Goal: Task Accomplishment & Management: Use online tool/utility

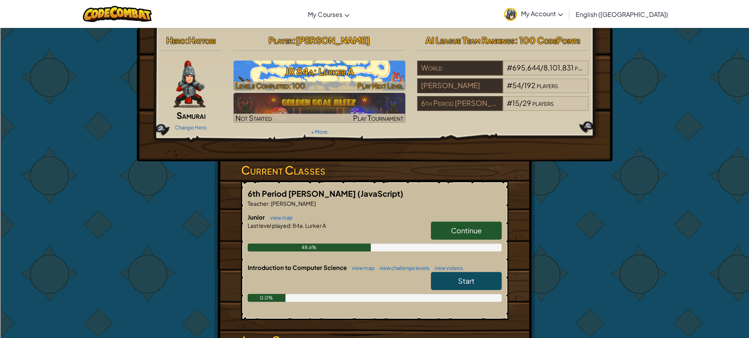
click at [335, 69] on h3 "JR 84a: Lurker A" at bounding box center [319, 71] width 172 height 18
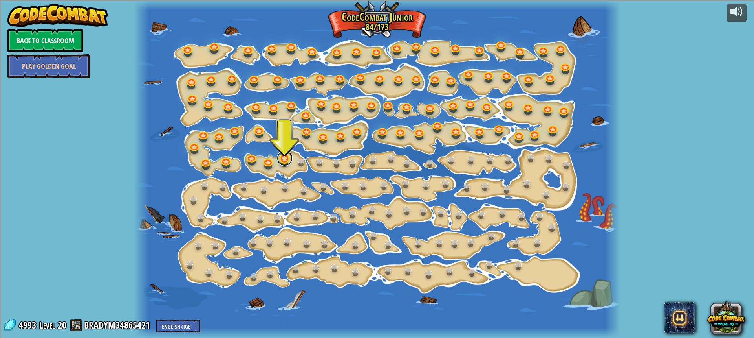
click at [286, 158] on link at bounding box center [285, 158] width 16 height 16
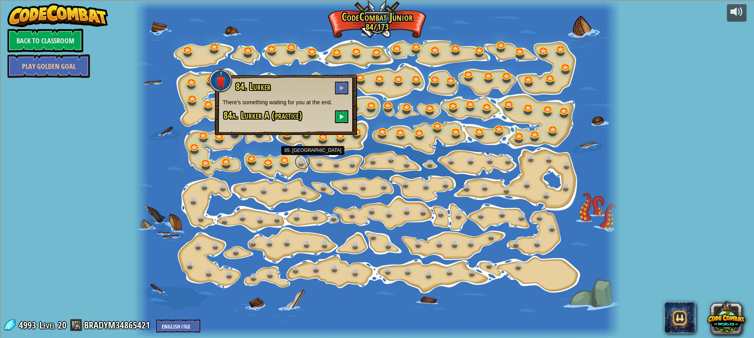
click at [306, 165] on link at bounding box center [303, 162] width 16 height 16
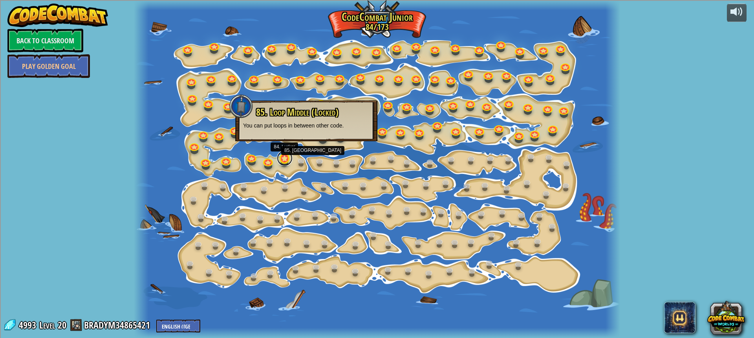
click at [290, 162] on link at bounding box center [285, 158] width 16 height 16
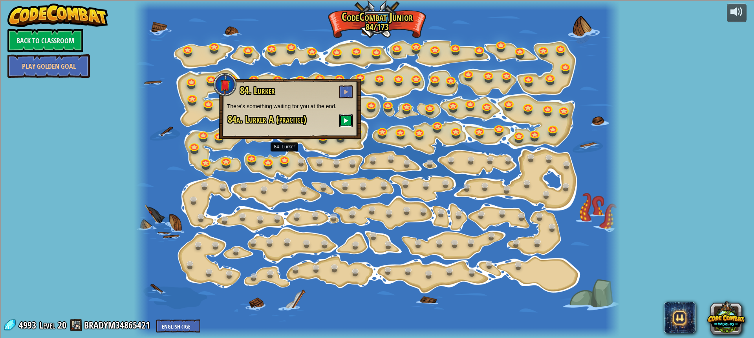
click at [347, 119] on span at bounding box center [346, 120] width 6 height 6
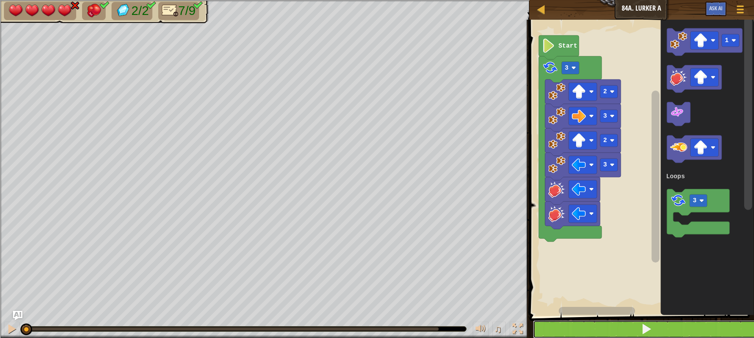
click at [638, 326] on button at bounding box center [646, 329] width 227 height 18
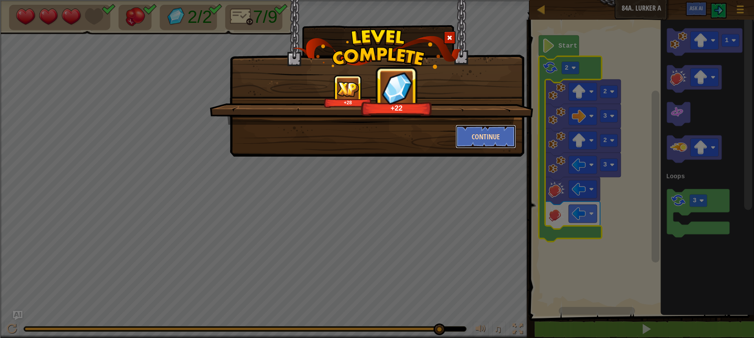
click at [505, 127] on button "Continue" at bounding box center [486, 137] width 61 height 24
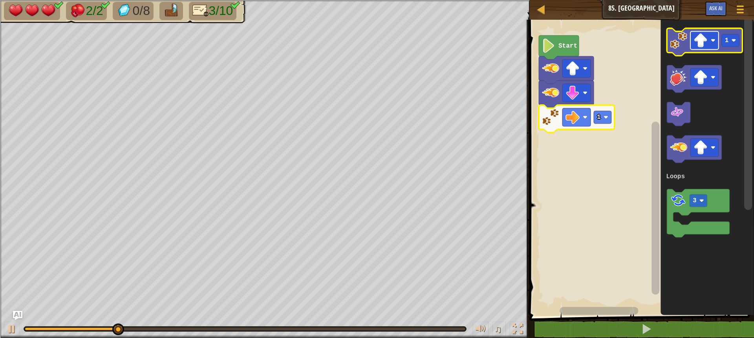
click at [699, 41] on image "Blockly Workspace" at bounding box center [701, 40] width 14 height 14
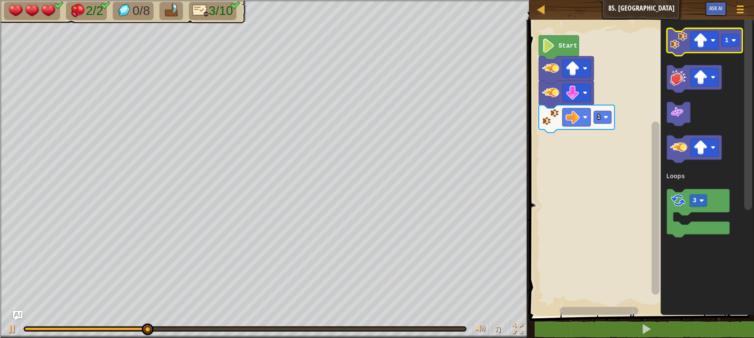
click at [683, 46] on image "Blockly Workspace" at bounding box center [678, 40] width 17 height 17
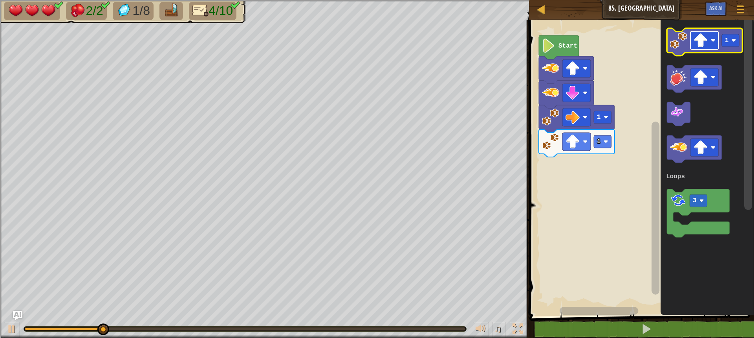
click at [695, 44] on image "Blockly Workspace" at bounding box center [701, 40] width 14 height 14
click at [727, 45] on rect "Blockly Workspace" at bounding box center [731, 40] width 18 height 13
click at [679, 45] on image "Blockly Workspace" at bounding box center [678, 40] width 17 height 17
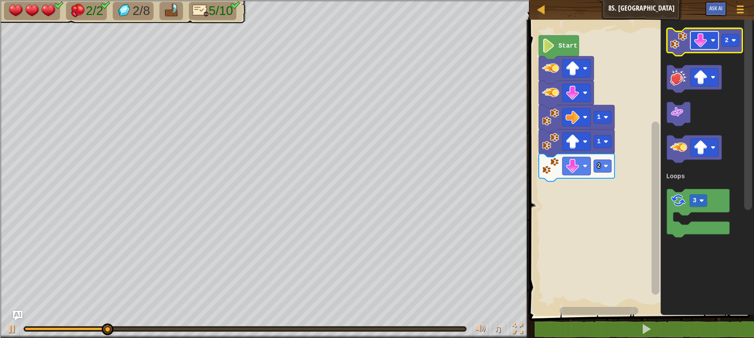
click at [702, 38] on image "Blockly Workspace" at bounding box center [701, 40] width 14 height 14
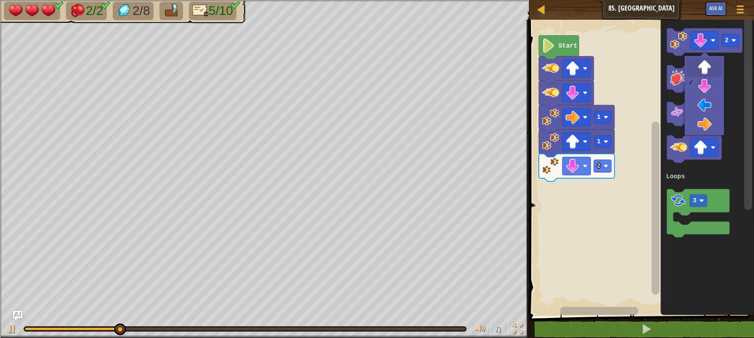
drag, startPoint x: 704, startPoint y: 61, endPoint x: 725, endPoint y: 50, distance: 23.4
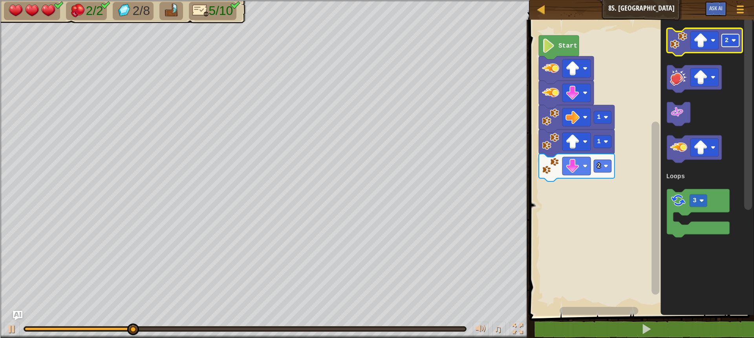
click at [731, 44] on rect "Blockly Workspace" at bounding box center [731, 40] width 18 height 13
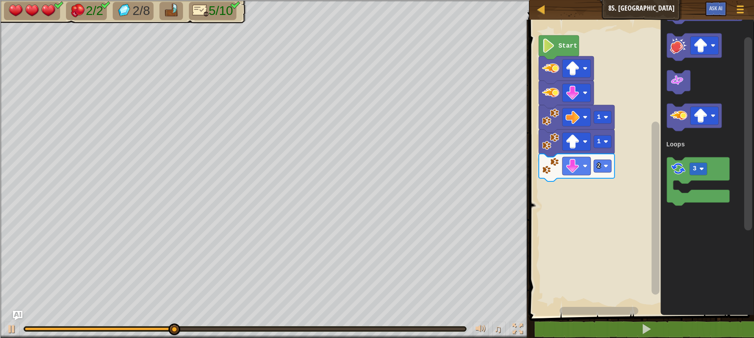
click at [653, 183] on div "Loops Start 1 1 2 1 3 Loops" at bounding box center [640, 166] width 227 height 300
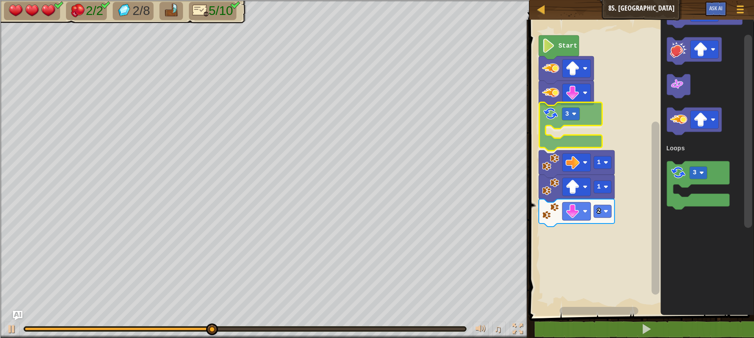
click at [554, 115] on div "Loops Start 3 1 1 2 1 3 Loops 3" at bounding box center [640, 166] width 227 height 300
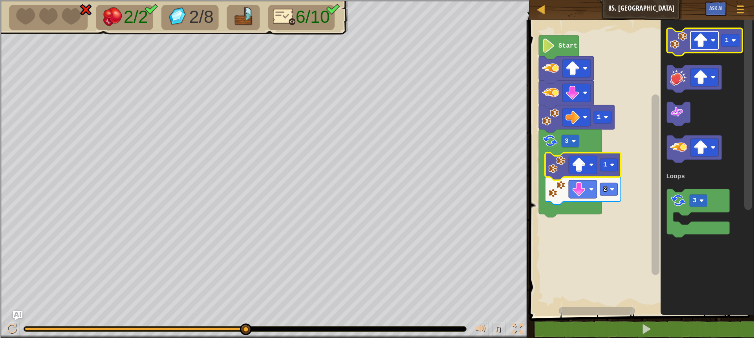
click at [699, 42] on image "Blockly Workspace" at bounding box center [701, 40] width 14 height 14
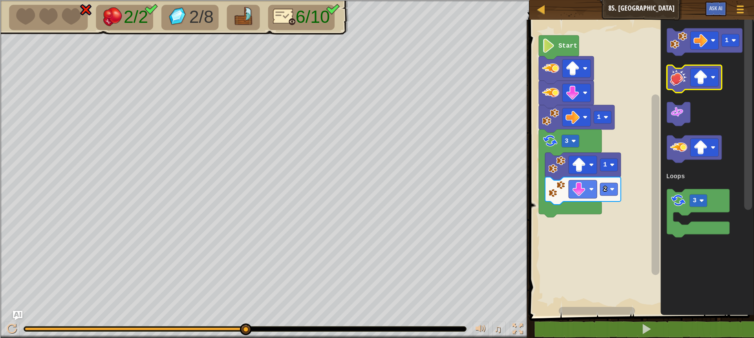
click at [683, 75] on g "1 3 Loops" at bounding box center [704, 132] width 77 height 209
click at [679, 42] on image "Blockly Workspace" at bounding box center [678, 40] width 17 height 17
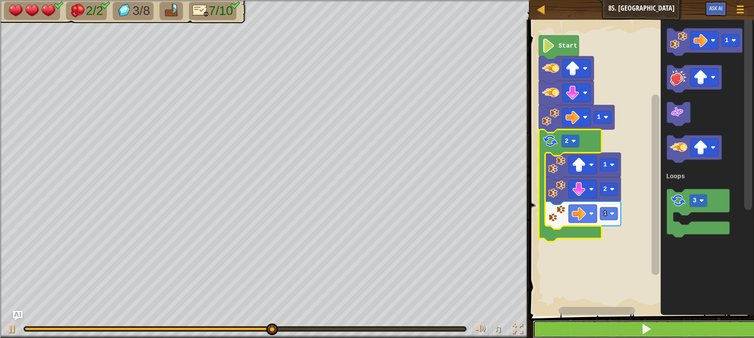
click at [632, 330] on button at bounding box center [646, 329] width 227 height 18
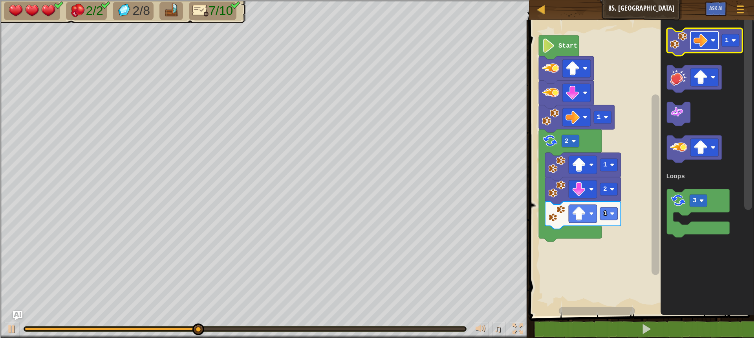
click at [696, 42] on image "Blockly Workspace" at bounding box center [701, 40] width 14 height 14
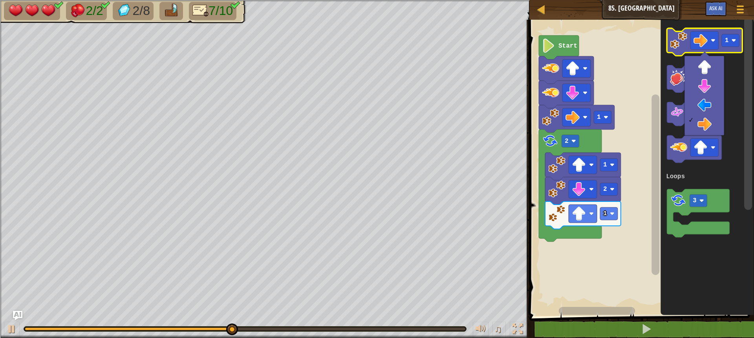
click at [675, 42] on image "Blockly Workspace" at bounding box center [678, 40] width 17 height 17
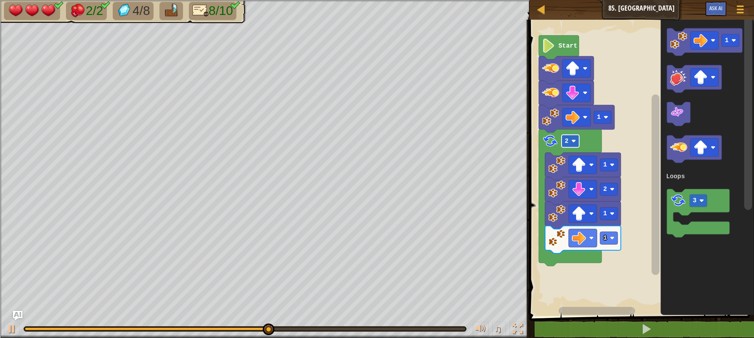
click at [579, 141] on rect "Blockly Workspace" at bounding box center [571, 141] width 18 height 13
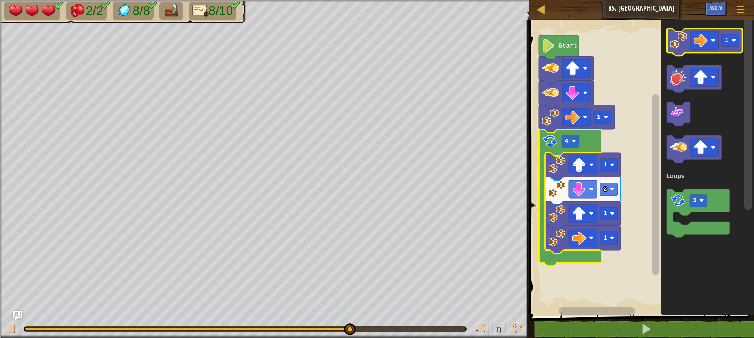
click at [681, 45] on image "Blockly Workspace" at bounding box center [678, 40] width 17 height 17
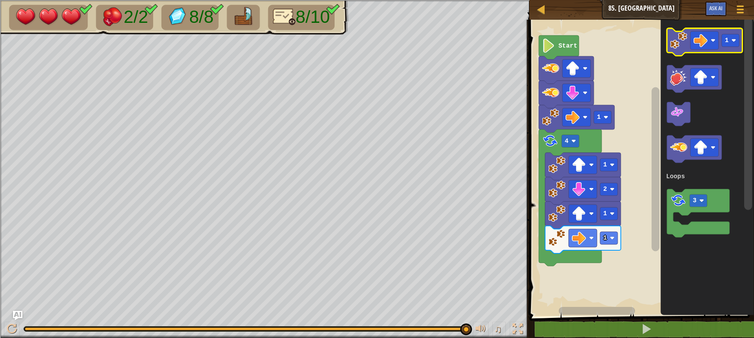
click at [681, 39] on image "Blockly Workspace" at bounding box center [678, 40] width 17 height 17
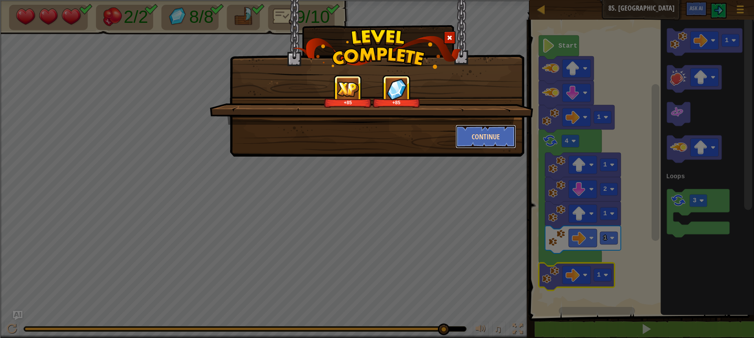
click at [501, 132] on button "Continue" at bounding box center [486, 137] width 61 height 24
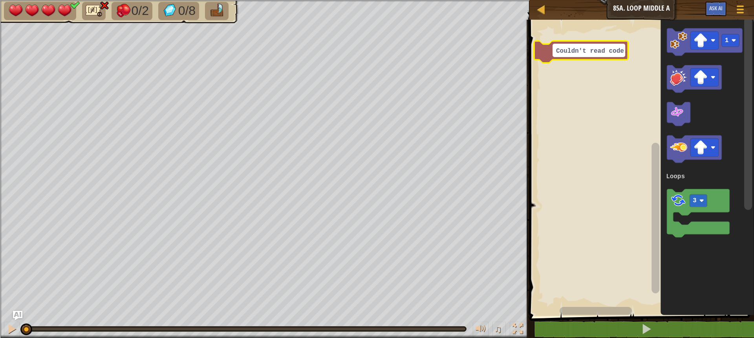
click at [622, 52] on rect "Blockly Workspace" at bounding box center [589, 50] width 72 height 13
click at [622, 52] on textarea "Couldn't read code." at bounding box center [589, 50] width 72 height 13
type textarea "C"
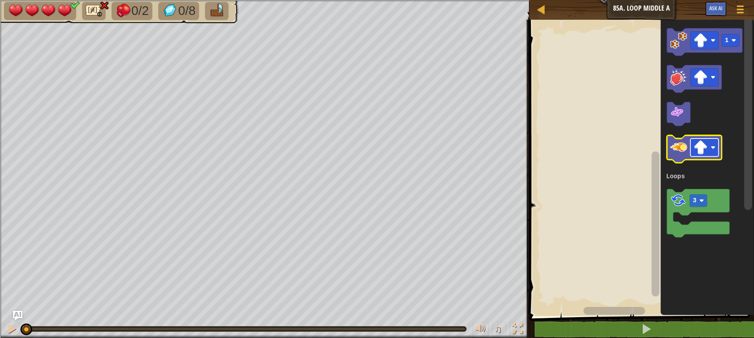
click at [714, 145] on rect "Blockly Workspace" at bounding box center [705, 148] width 28 height 18
click at [682, 155] on image "Blockly Workspace" at bounding box center [678, 147] width 17 height 17
click at [698, 152] on image "Blockly Workspace" at bounding box center [701, 148] width 14 height 14
click at [682, 155] on image "Blockly Workspace" at bounding box center [678, 147] width 17 height 17
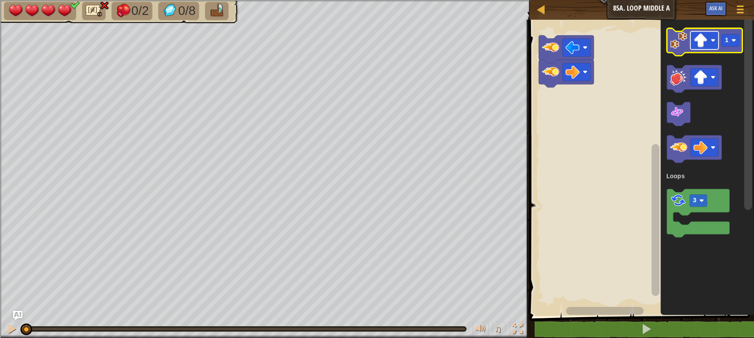
click at [702, 38] on image "Blockly Workspace" at bounding box center [701, 40] width 14 height 14
click at [684, 49] on image "Blockly Workspace" at bounding box center [678, 40] width 17 height 17
click at [693, 46] on rect "Blockly Workspace" at bounding box center [705, 40] width 28 height 18
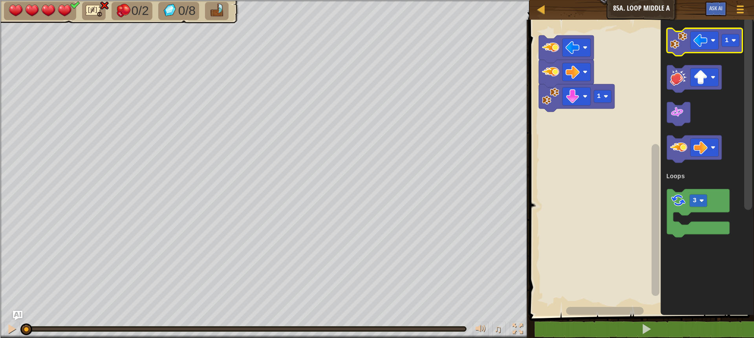
click at [676, 41] on image "Blockly Workspace" at bounding box center [678, 40] width 17 height 17
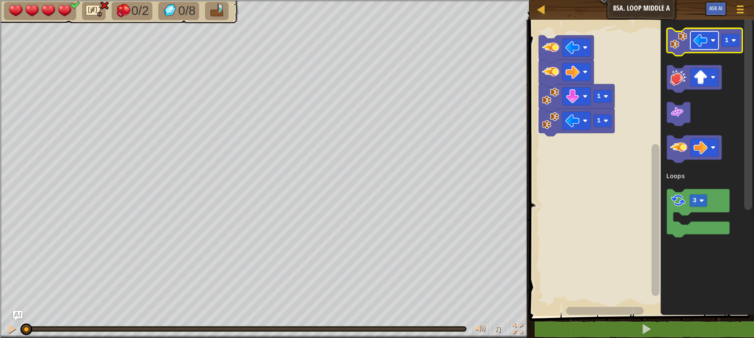
click at [702, 40] on image "Blockly Workspace" at bounding box center [701, 40] width 14 height 14
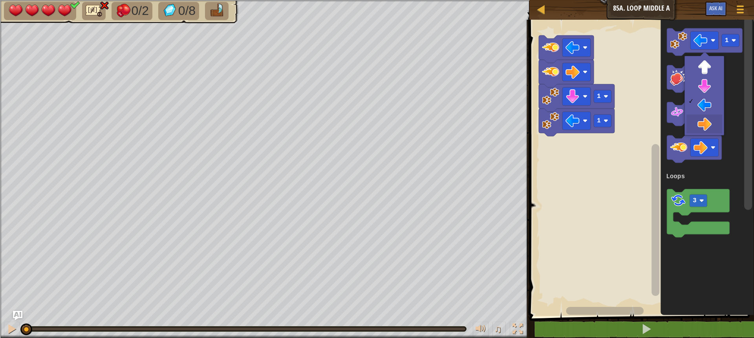
drag, startPoint x: 702, startPoint y: 120, endPoint x: 697, endPoint y: 106, distance: 15.0
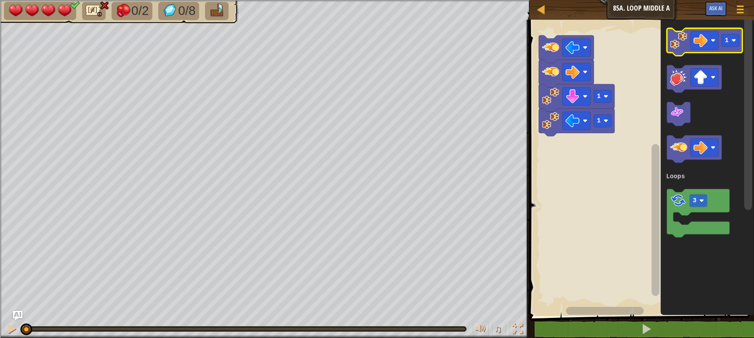
click at [683, 41] on image "Blockly Workspace" at bounding box center [678, 40] width 17 height 17
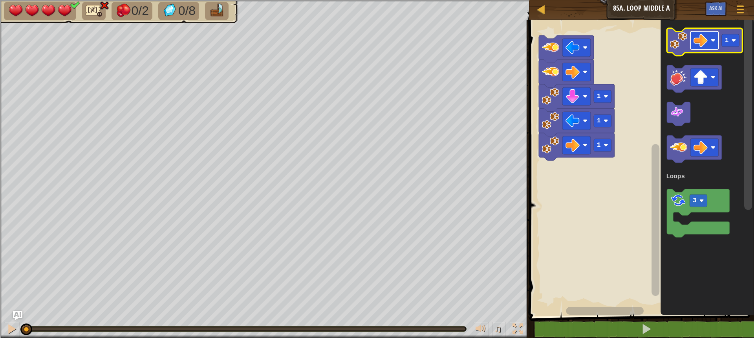
click at [698, 48] on rect "Blockly Workspace" at bounding box center [705, 40] width 28 height 18
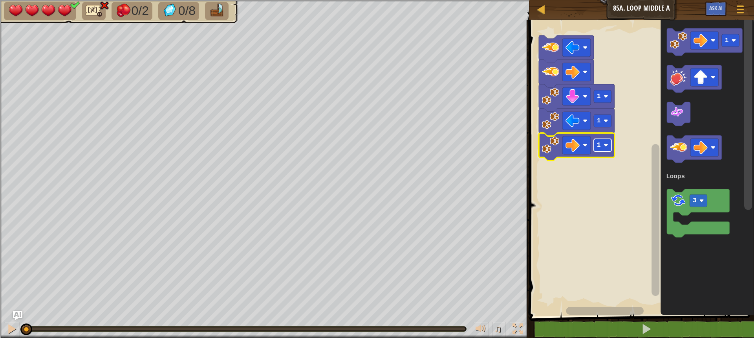
click at [602, 146] on rect "Blockly Workspace" at bounding box center [603, 145] width 18 height 13
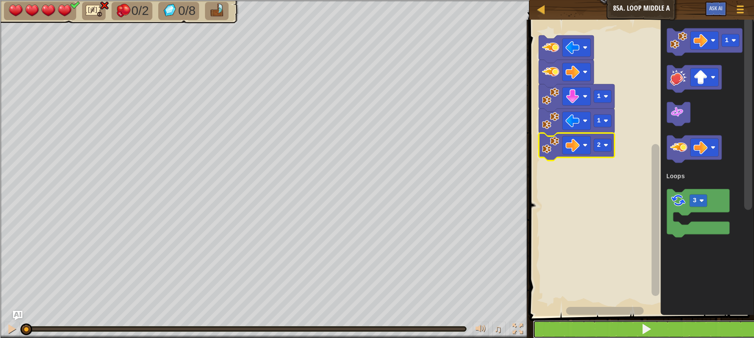
click at [660, 323] on button at bounding box center [646, 329] width 227 height 18
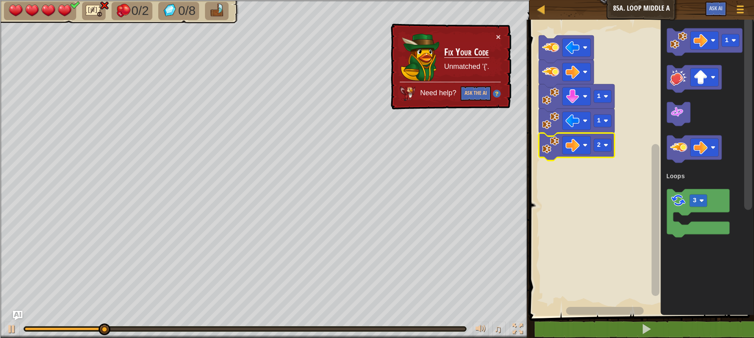
click at [430, 92] on span "Need help?" at bounding box center [439, 93] width 38 height 8
click at [502, 31] on div "× Fix Your Code Unmatched '{'. Need help? Ask the AI" at bounding box center [450, 67] width 122 height 86
click at [496, 37] on button "×" at bounding box center [498, 37] width 5 height 8
